Goal: Transaction & Acquisition: Purchase product/service

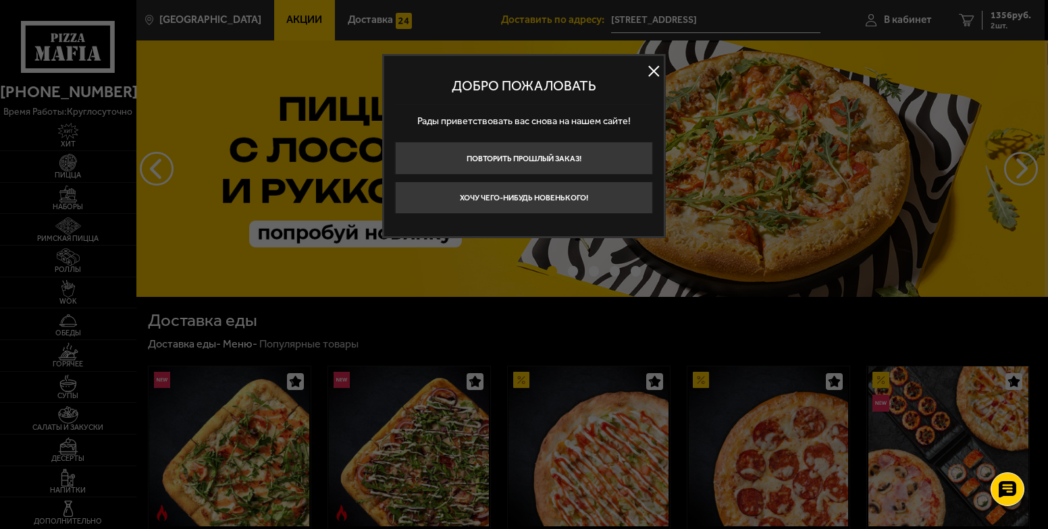
click at [659, 67] on button at bounding box center [653, 71] width 20 height 20
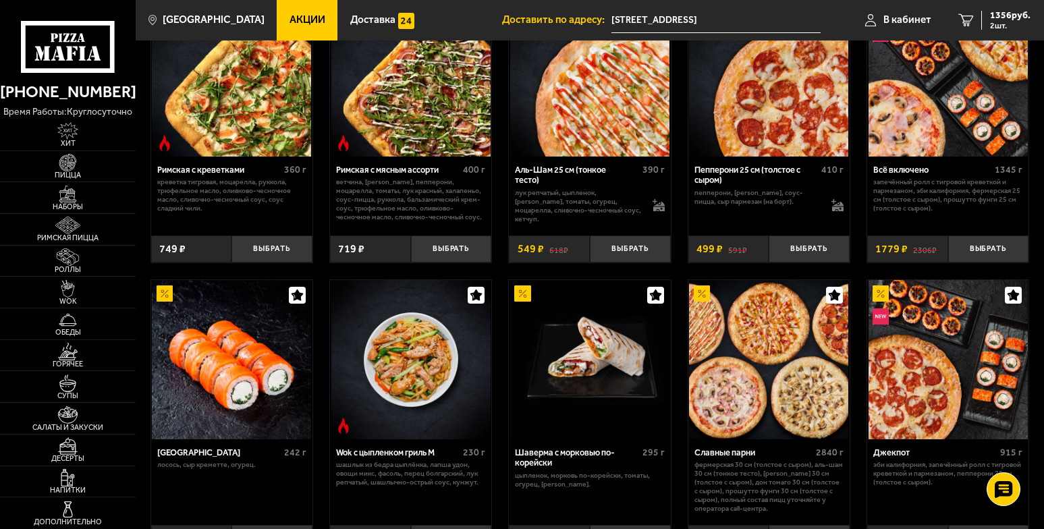
scroll to position [472, 0]
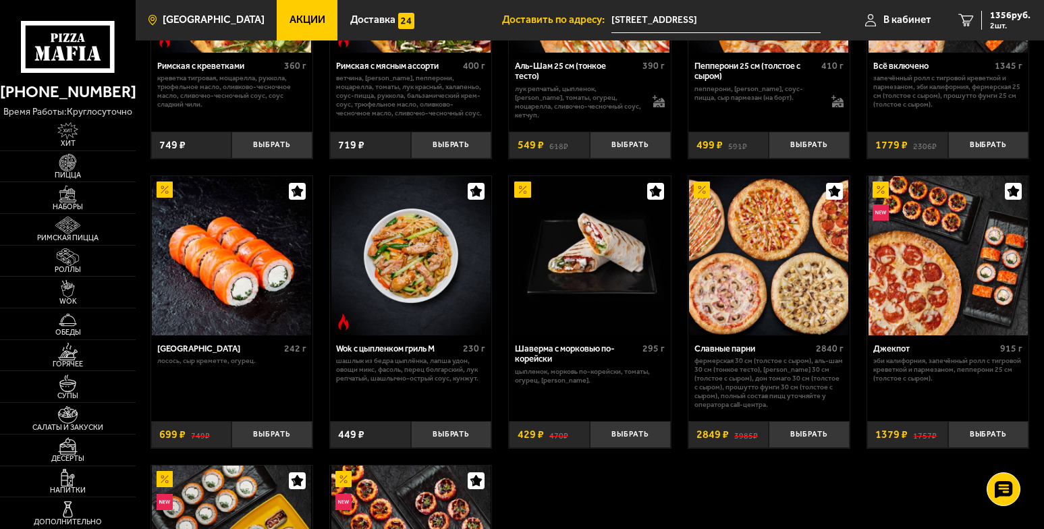
click at [202, 22] on span "[GEOGRAPHIC_DATA]" at bounding box center [214, 20] width 102 height 10
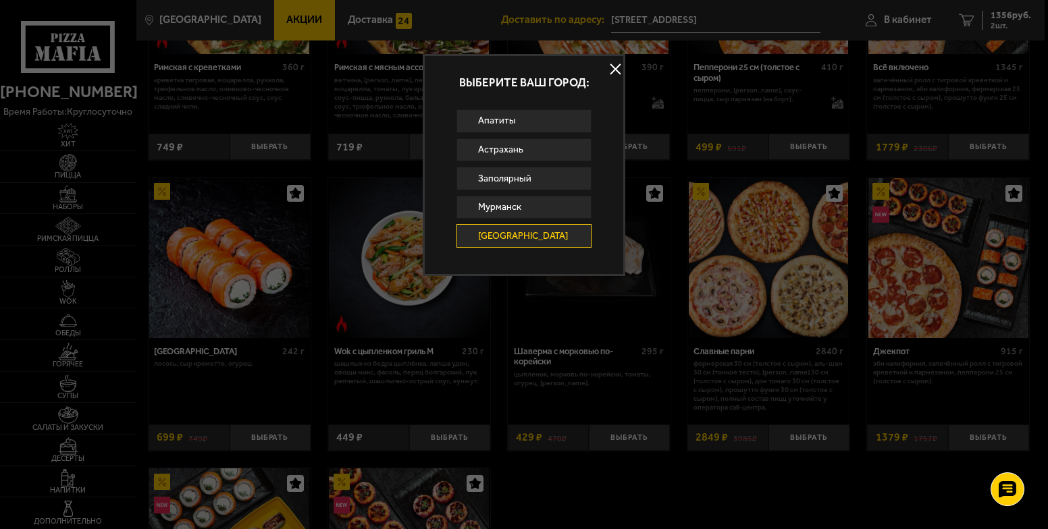
click at [290, 6] on div at bounding box center [524, 264] width 1048 height 529
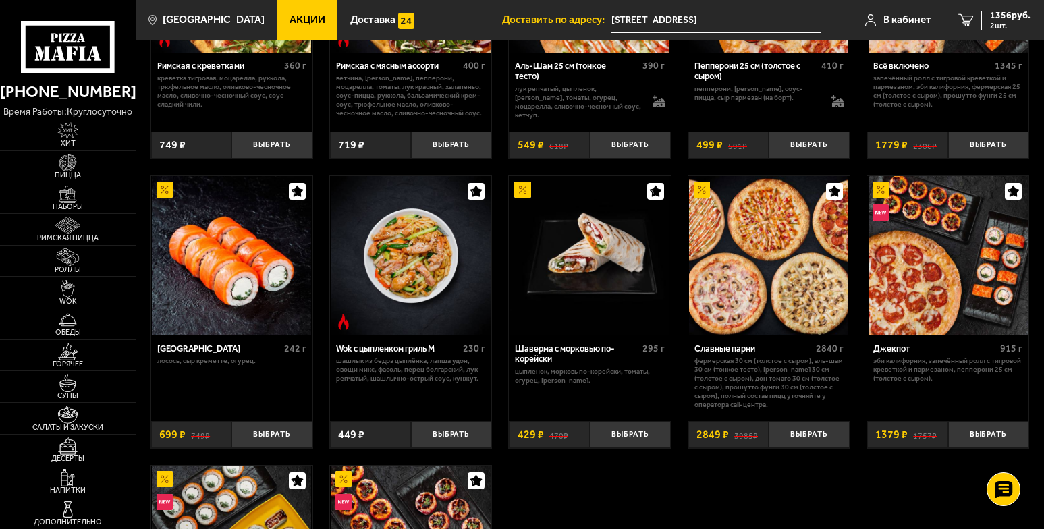
click at [290, 15] on span "Акции" at bounding box center [308, 20] width 36 height 10
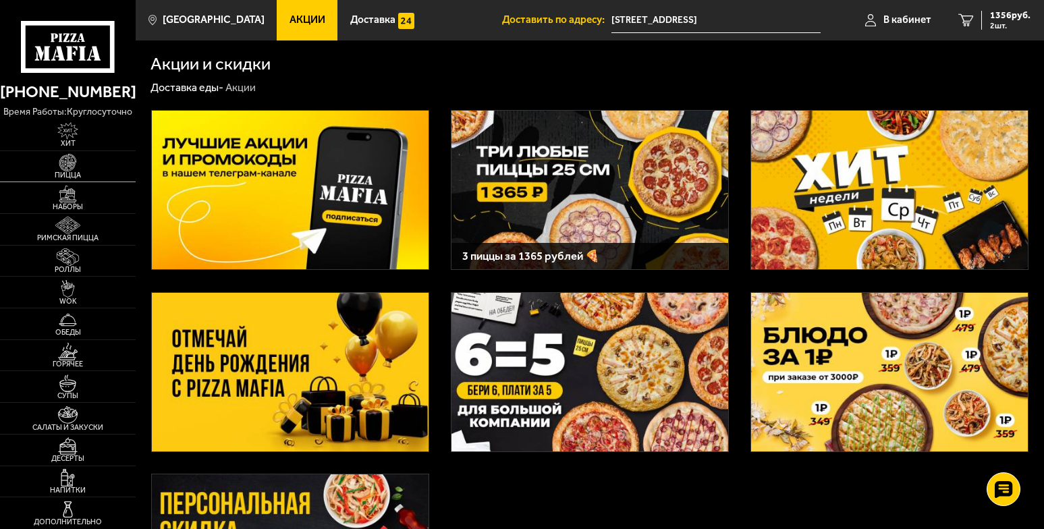
click at [69, 167] on img at bounding box center [68, 163] width 42 height 18
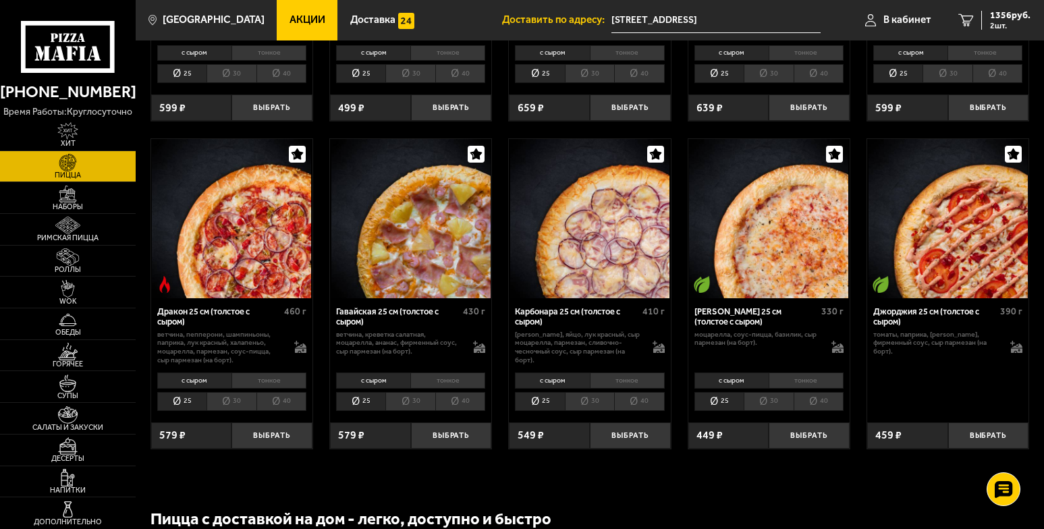
scroll to position [2025, 0]
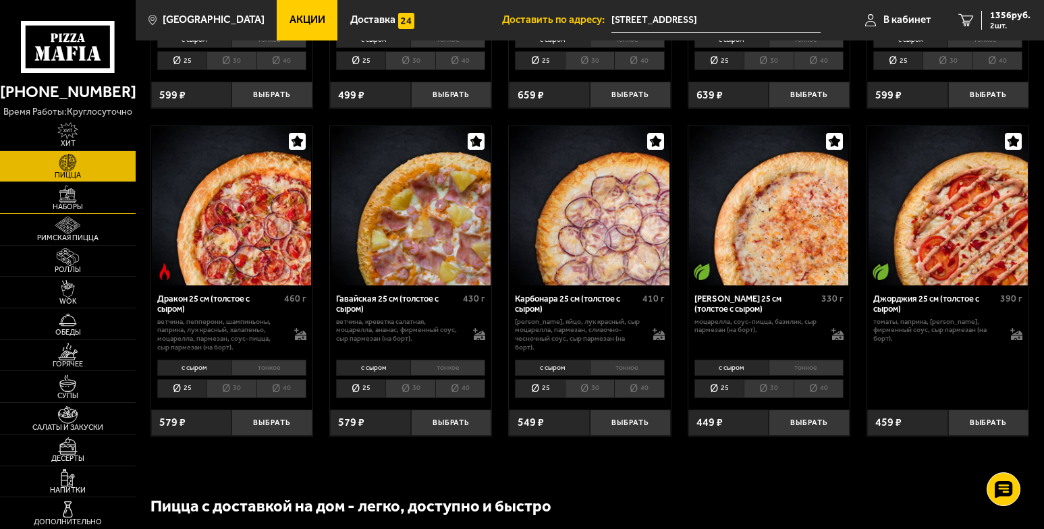
click at [90, 194] on link "Наборы" at bounding box center [68, 197] width 136 height 31
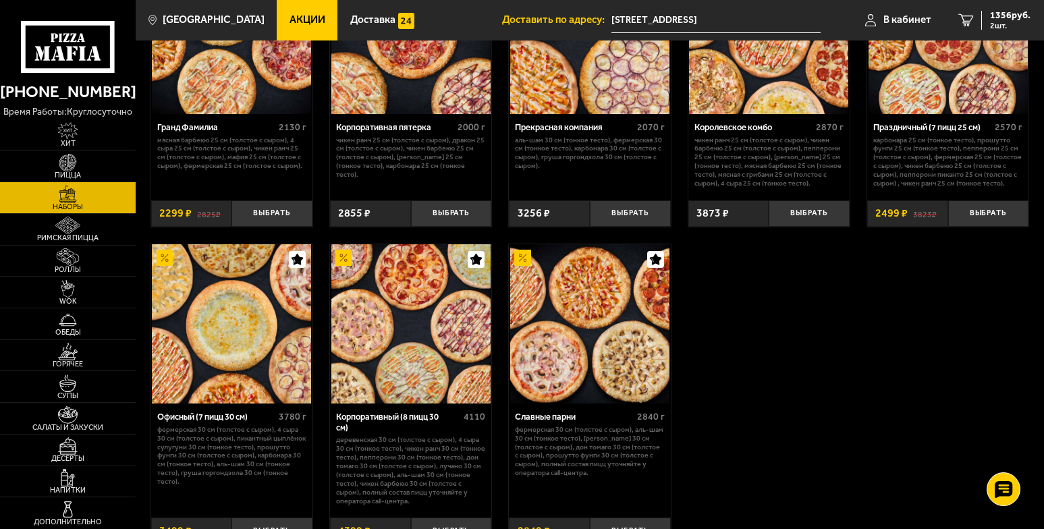
scroll to position [1552, 0]
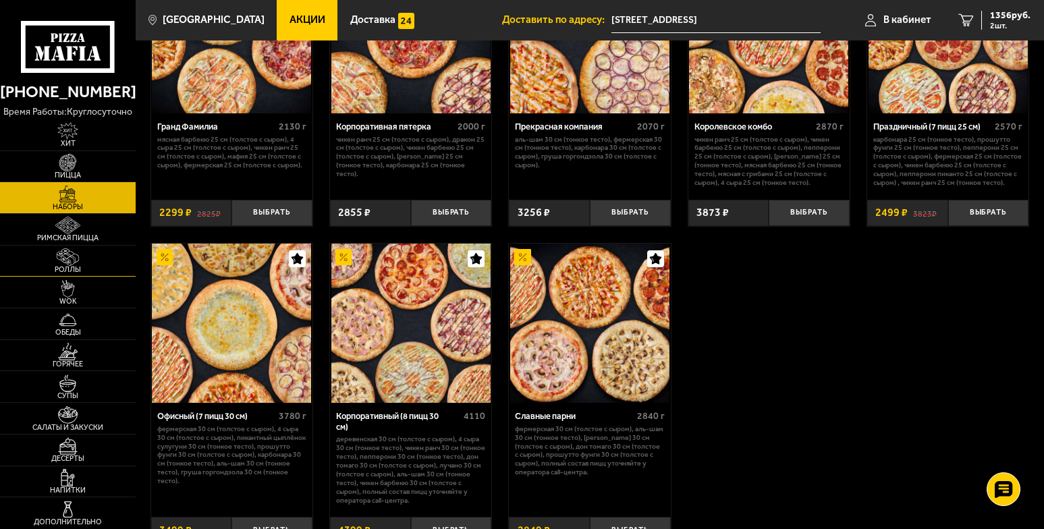
click at [51, 260] on img at bounding box center [68, 257] width 42 height 18
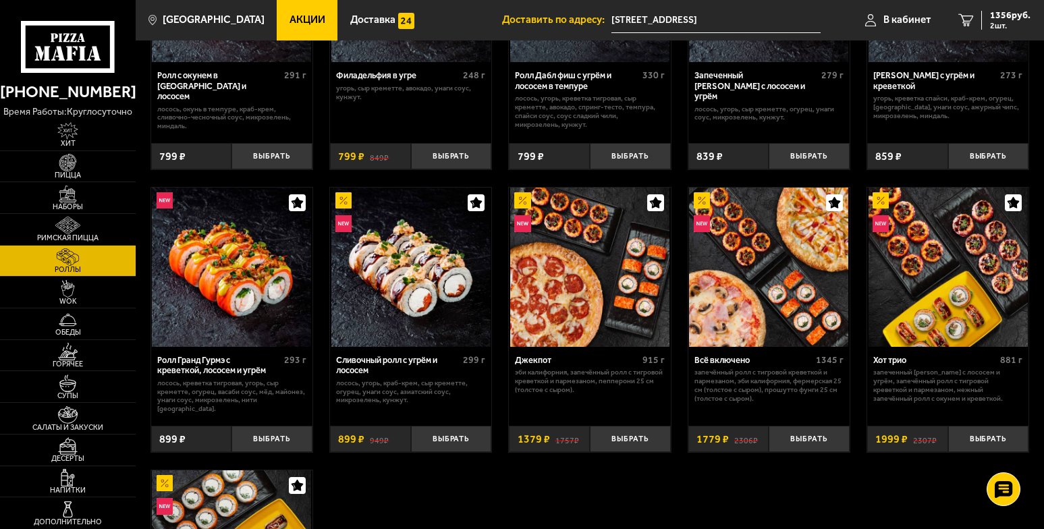
scroll to position [675, 0]
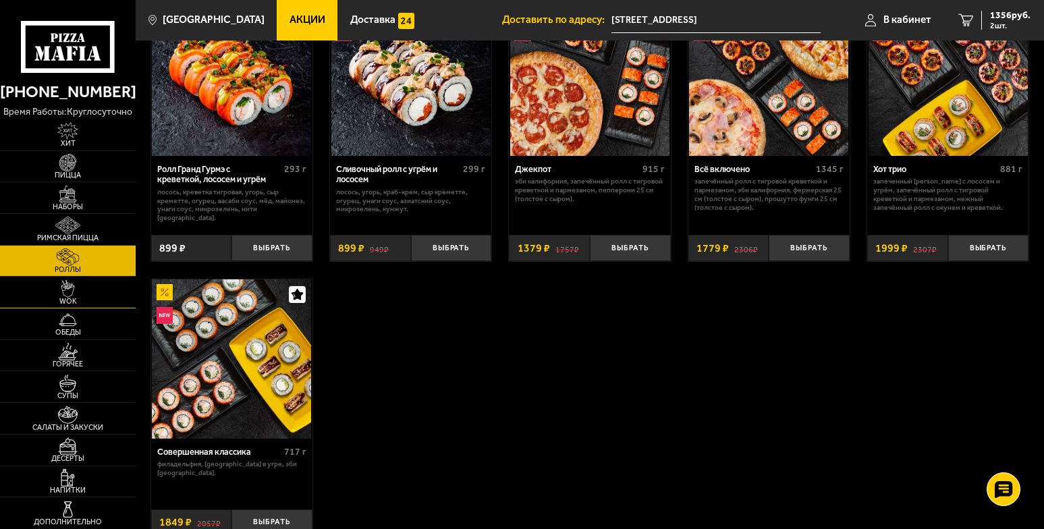
click at [86, 304] on span "WOK" at bounding box center [68, 301] width 136 height 7
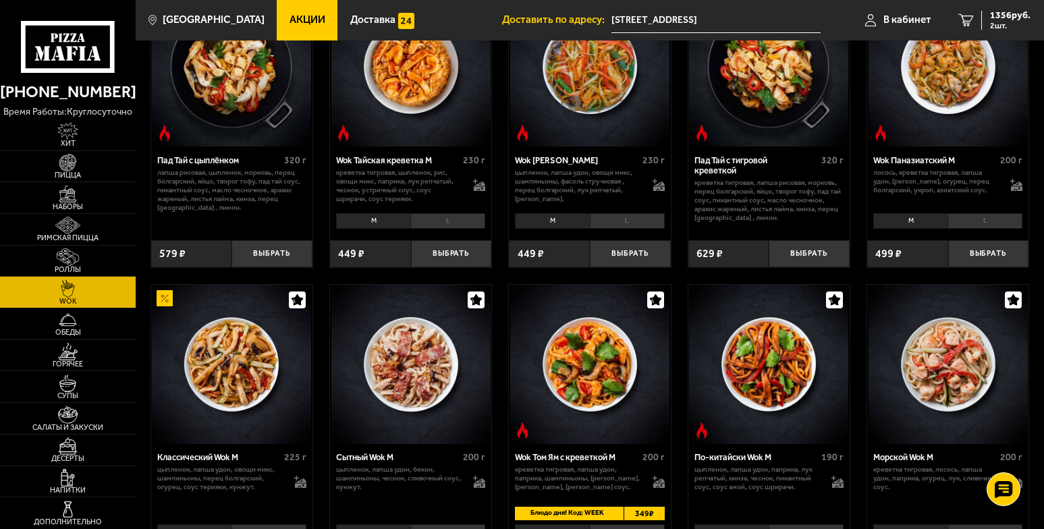
scroll to position [202, 0]
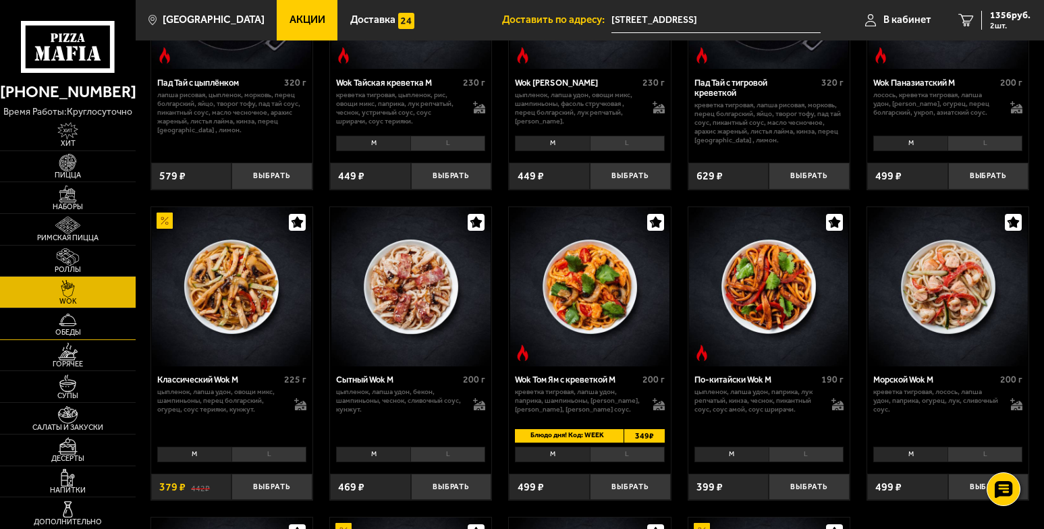
click at [84, 325] on img at bounding box center [68, 320] width 42 height 18
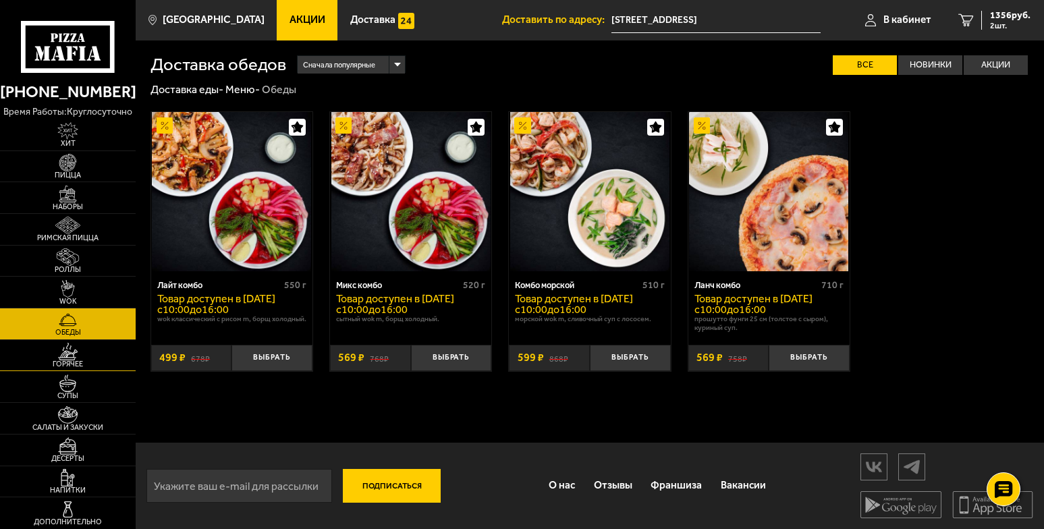
click at [70, 352] on img at bounding box center [68, 352] width 42 height 18
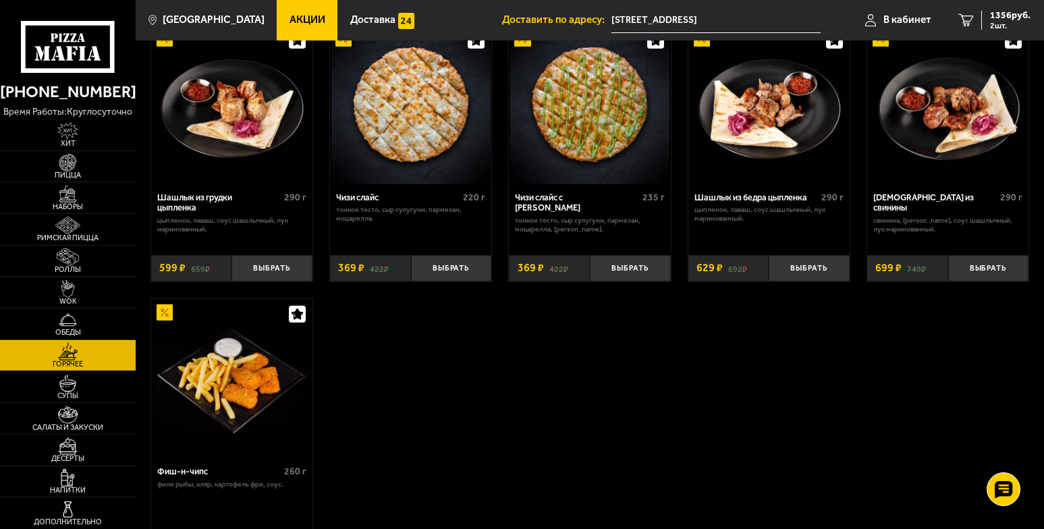
scroll to position [810, 0]
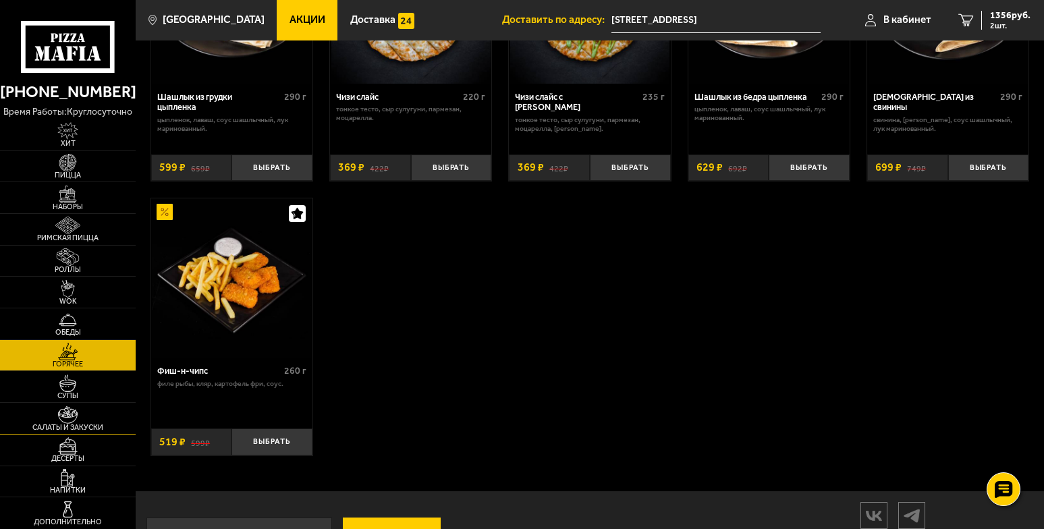
click at [59, 418] on img at bounding box center [68, 415] width 42 height 18
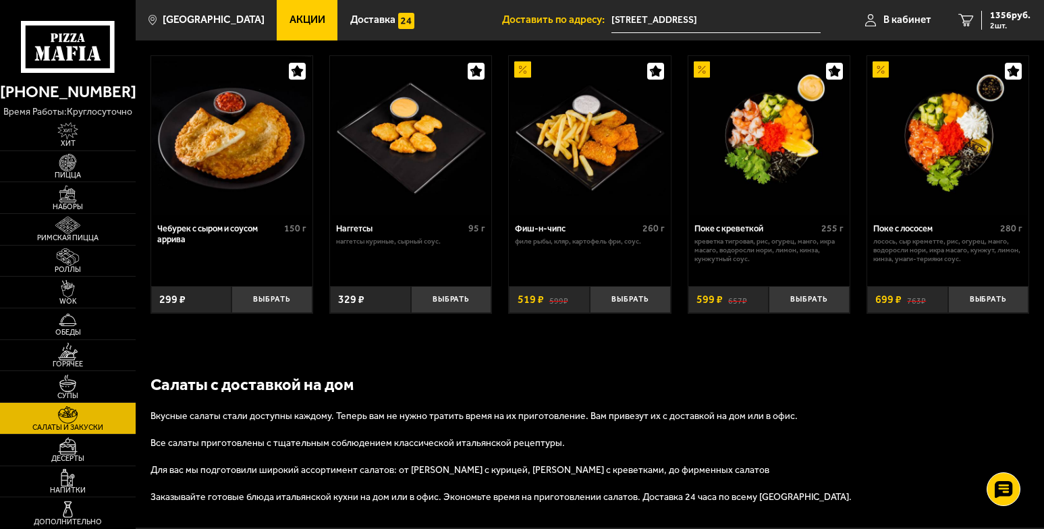
scroll to position [761, 0]
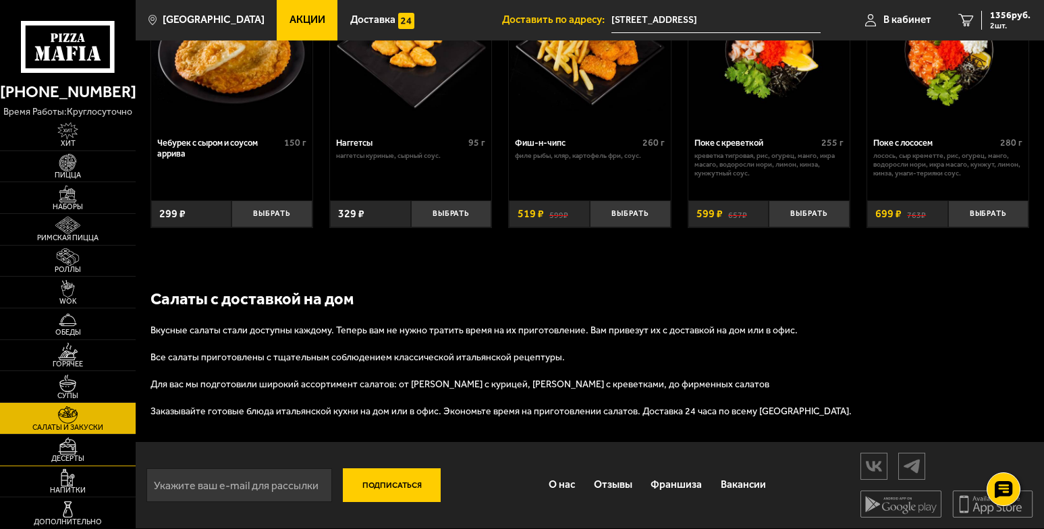
click at [59, 453] on img at bounding box center [68, 446] width 42 height 18
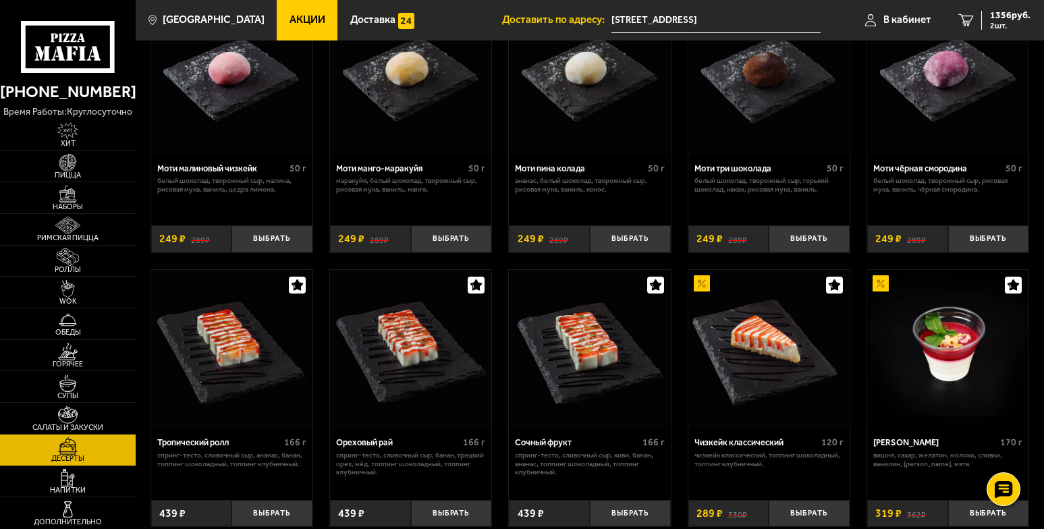
scroll to position [270, 0]
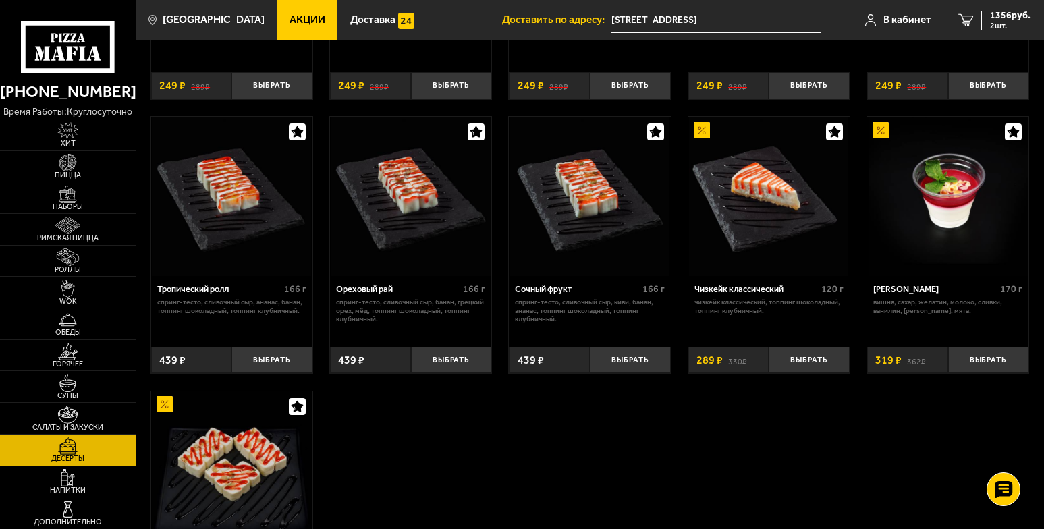
click at [54, 484] on img at bounding box center [68, 478] width 42 height 18
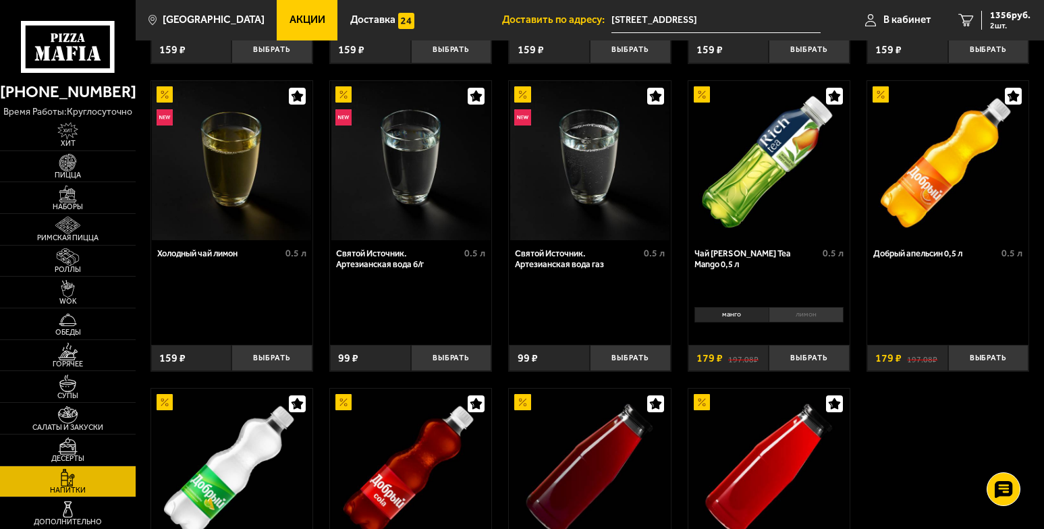
scroll to position [405, 0]
